Goal: Answer question/provide support: Share knowledge or assist other users

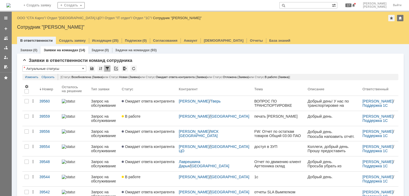
click at [38, 20] on div "Назад | ООО "СТА Карго" / Отдел "[GEOGRAPHIC_DATA] ЦО" / Отдел "IT отдел" / Отд…" at bounding box center [210, 18] width 386 height 6
click at [37, 18] on link "ООО "СТА Карго"" at bounding box center [31, 18] width 28 height 4
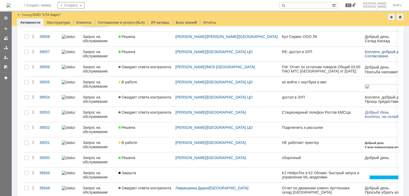
click at [309, 6] on input "text" at bounding box center [305, 5] width 52 height 6
type input "39524"
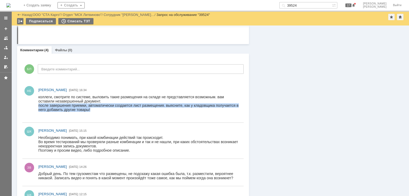
drag, startPoint x: 93, startPoint y: 110, endPoint x: 39, endPoint y: 106, distance: 54.7
click at [39, 106] on div "коллеги, смотрите по системе, выловить такие размещения на складе не представля…" at bounding box center [138, 105] width 200 height 21
click at [69, 109] on div "коллеги, смотрите по системе, выловить такие размещения на складе не представля…" at bounding box center [138, 105] width 200 height 21
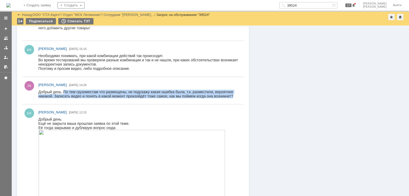
drag, startPoint x: 63, startPoint y: 91, endPoint x: 278, endPoint y: 186, distance: 235.1
click at [239, 96] on html "Добрый день. По тем грузоместам что размещены, не подскажу какая ошибка была, т…" at bounding box center [138, 94] width 200 height 9
click at [219, 96] on div "Добрый день. По тем грузоместам что размещены, не подскажу какая ошибка была, т…" at bounding box center [138, 94] width 200 height 9
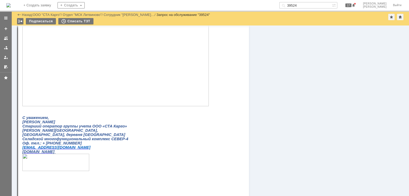
scroll to position [188, 0]
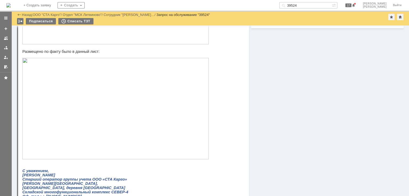
click at [101, 105] on img at bounding box center [115, 109] width 186 height 102
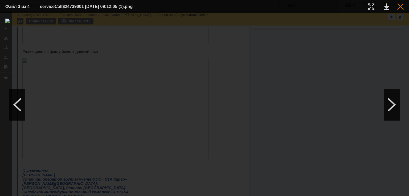
click at [403, 7] on div at bounding box center [400, 6] width 6 height 6
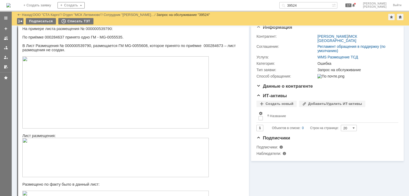
click at [130, 109] on img at bounding box center [115, 92] width 186 height 72
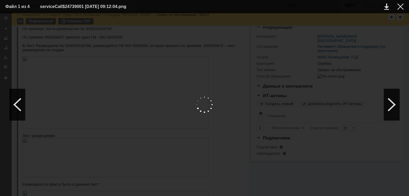
scroll to position [29, 0]
click at [398, 8] on div at bounding box center [400, 6] width 6 height 6
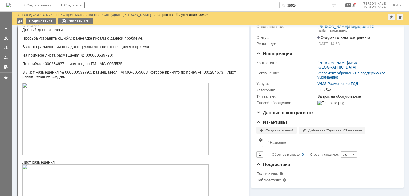
scroll to position [135, 0]
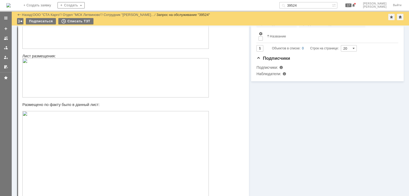
click at [127, 135] on img at bounding box center [115, 162] width 186 height 102
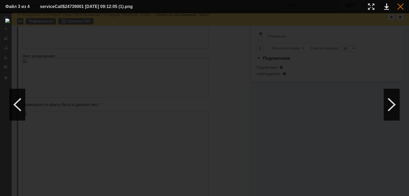
click at [401, 9] on div at bounding box center [400, 6] width 6 height 6
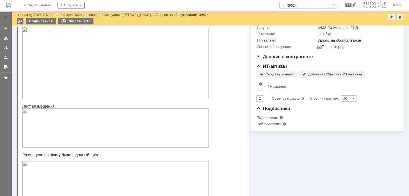
scroll to position [82, 0]
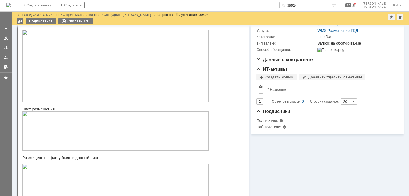
click at [82, 147] on img at bounding box center [115, 131] width 186 height 39
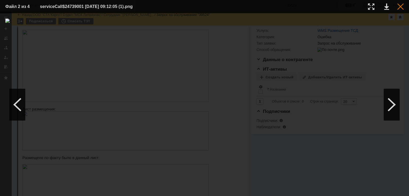
click at [402, 8] on div at bounding box center [400, 6] width 6 height 6
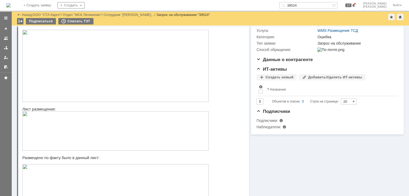
click at [116, 77] on img at bounding box center [115, 66] width 186 height 72
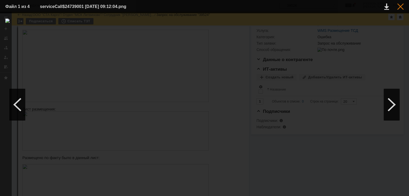
click at [398, 7] on div at bounding box center [400, 6] width 6 height 6
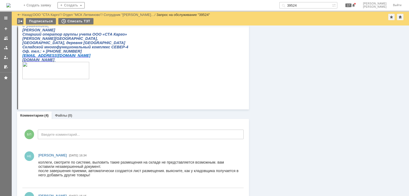
scroll to position [322, 0]
